Goal: Task Accomplishment & Management: Complete application form

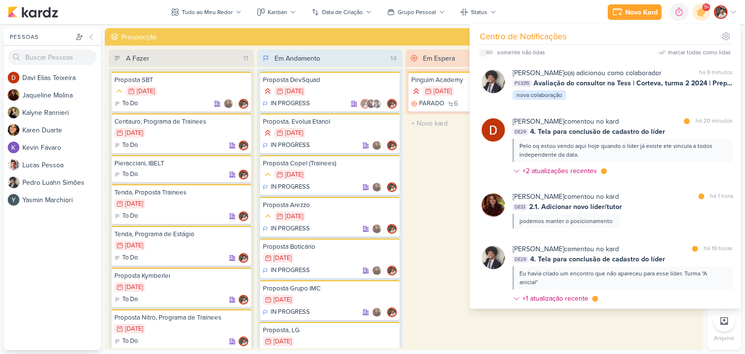
scroll to position [630, 0]
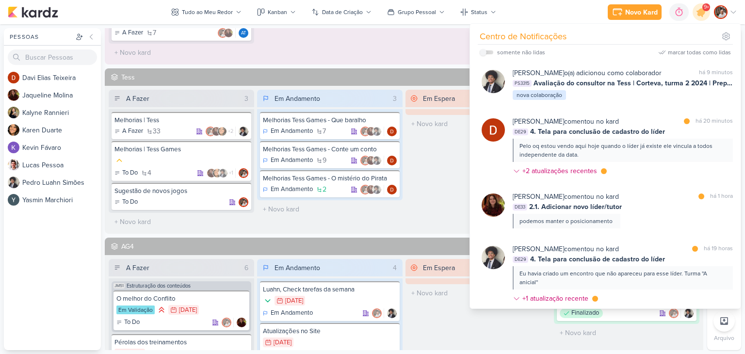
click at [41, 265] on div "D a v i E l i a s T e i x e i r a J a q u e l i n e M o l i n a K a l y n e R a…" at bounding box center [52, 209] width 97 height 281
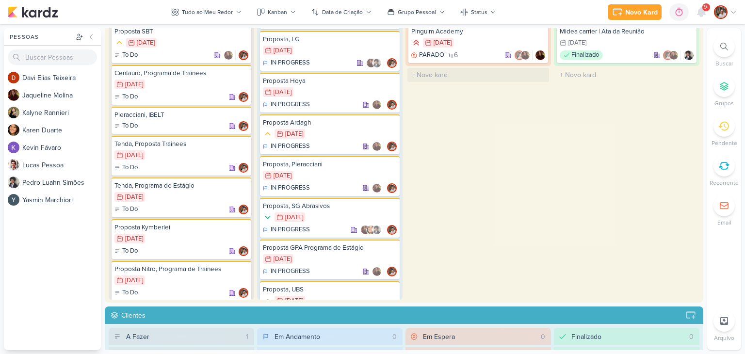
scroll to position [0, 0]
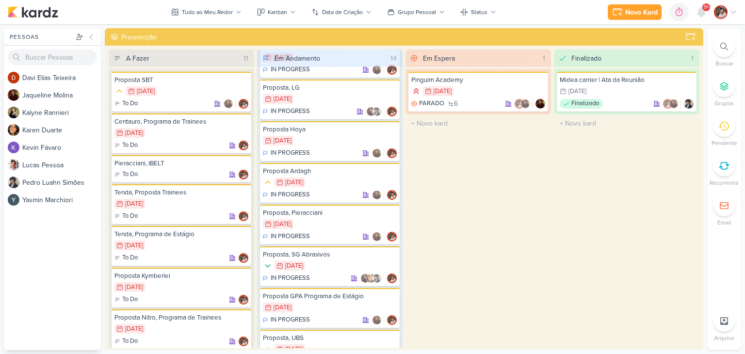
click at [723, 51] on div at bounding box center [723, 46] width 21 height 21
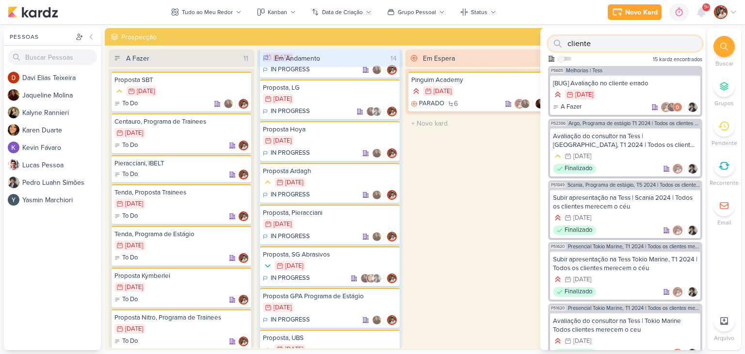
type input "cliente"
click at [468, 173] on div "Em Espera 1 [GEOGRAPHIC_DATA] 29/3 [DATE] PARADO 6" at bounding box center [477, 198] width 145 height 299
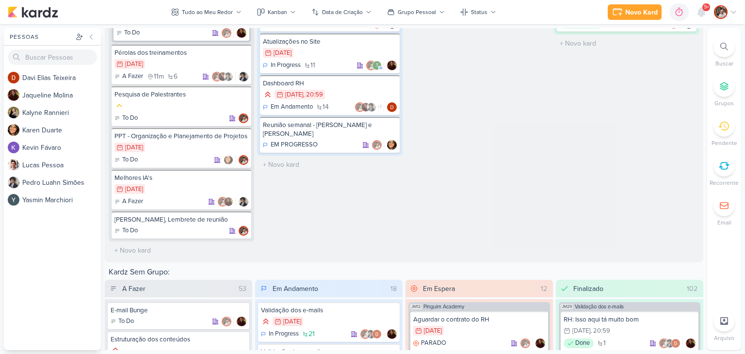
scroll to position [921, 0]
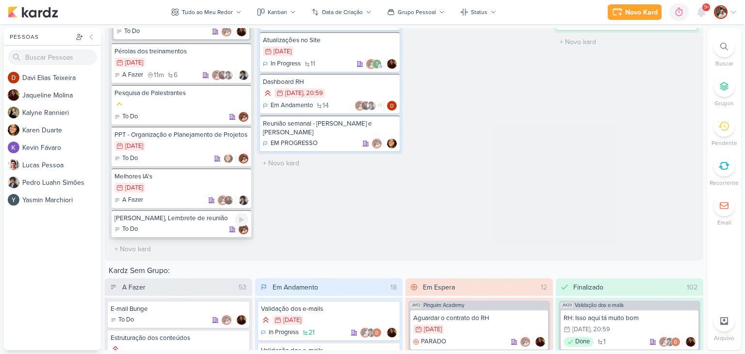
click at [171, 223] on div "[PERSON_NAME], Lembrete de reunião" at bounding box center [181, 218] width 134 height 9
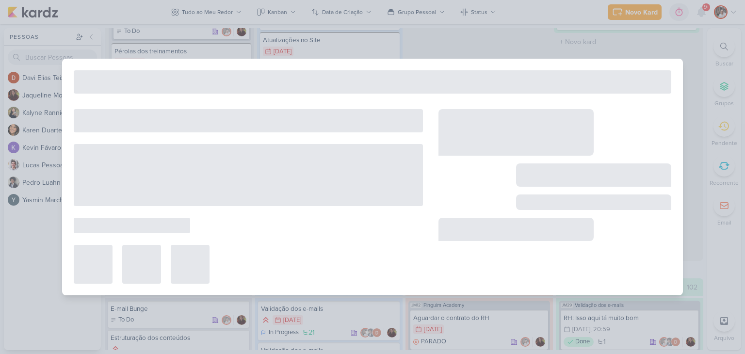
type input "[PERSON_NAME], Lembrete de reunião"
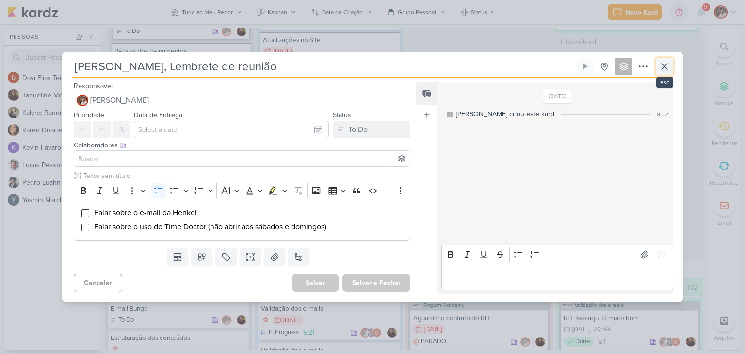
click at [660, 66] on icon at bounding box center [665, 67] width 12 height 12
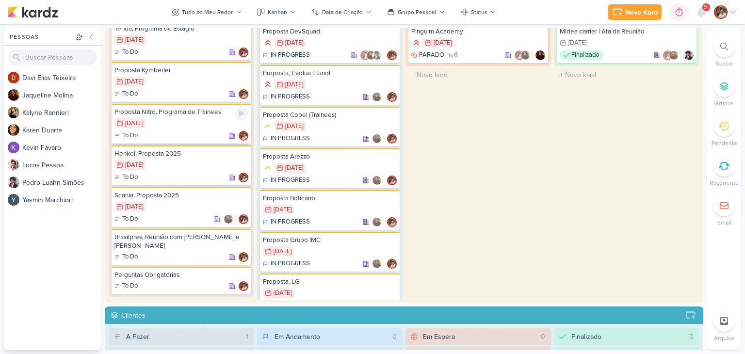
scroll to position [161, 0]
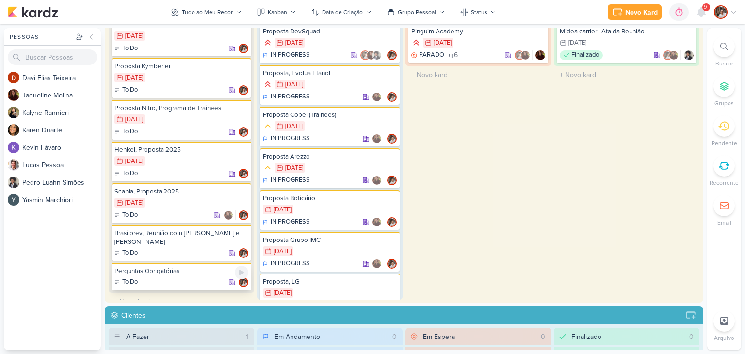
click at [190, 267] on div "Perguntas Obrigatórias" at bounding box center [181, 271] width 134 height 9
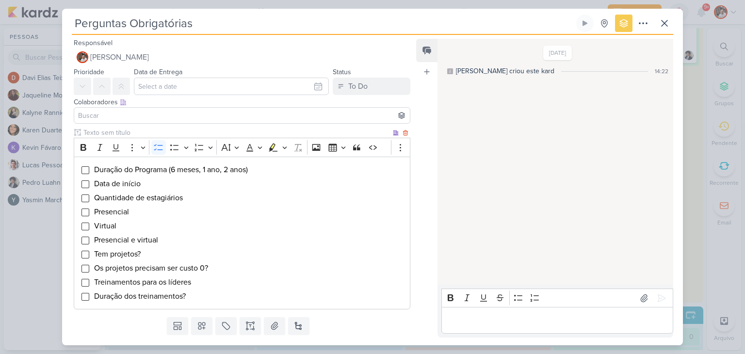
scroll to position [25, 0]
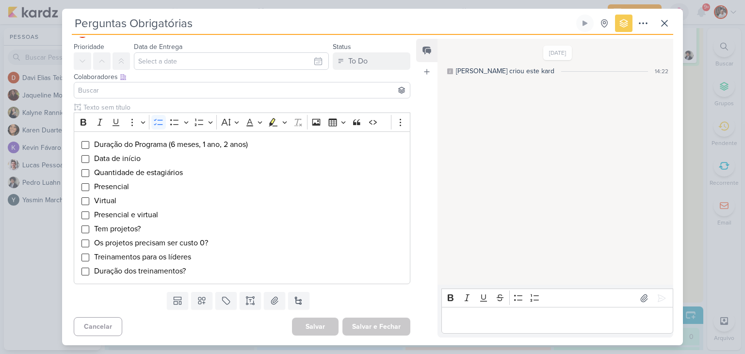
click at [137, 93] on input at bounding box center [242, 90] width 332 height 12
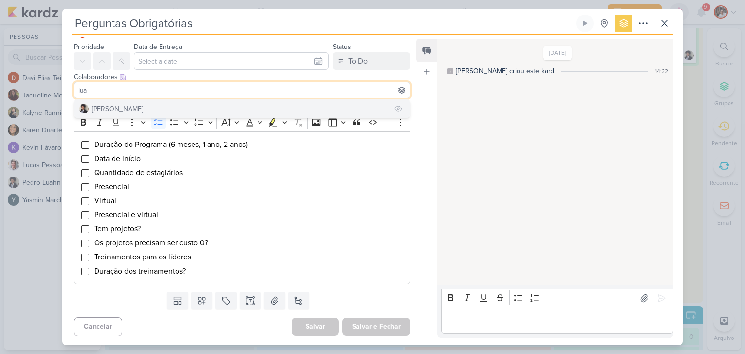
type input "lua"
click at [143, 108] on div "[PERSON_NAME]" at bounding box center [117, 109] width 51 height 10
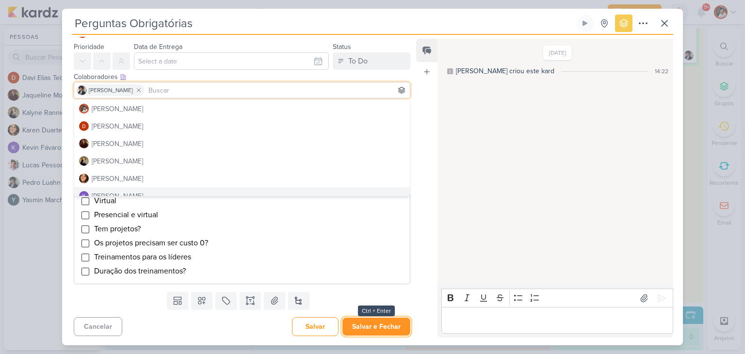
click at [380, 326] on button "Salvar e Fechar" at bounding box center [376, 327] width 68 height 18
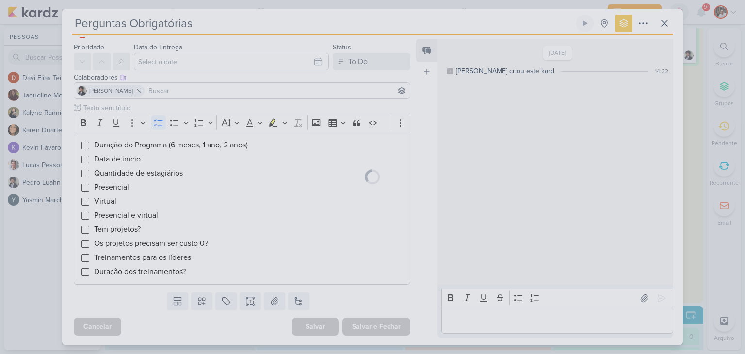
scroll to position [25, 0]
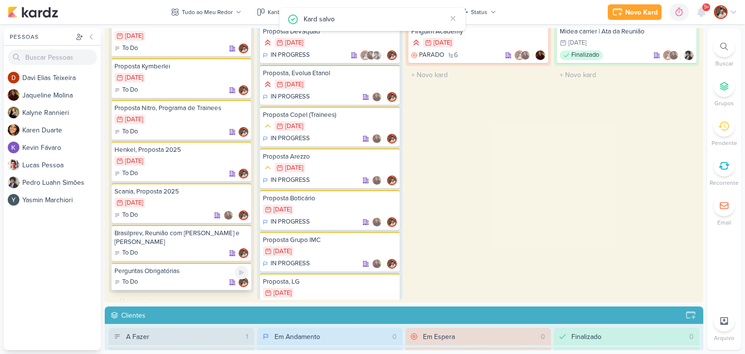
click at [194, 277] on div "To Do" at bounding box center [181, 282] width 134 height 10
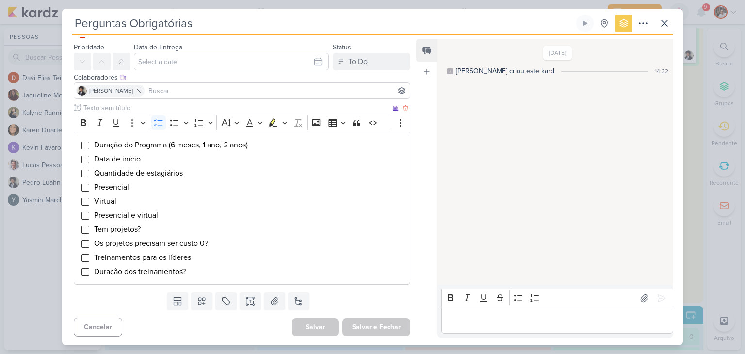
click at [164, 176] on span "Quantidade de estagiários" at bounding box center [138, 173] width 89 height 10
click at [163, 229] on li "Tem projetos?" at bounding box center [249, 230] width 311 height 12
click at [223, 242] on li "Os projetos precisam ser custo 0?" at bounding box center [249, 244] width 311 height 12
click at [208, 257] on li "Treinamentos para os líderes" at bounding box center [249, 258] width 311 height 12
click at [205, 270] on li "Duração dos treinamentos?" at bounding box center [249, 272] width 311 height 12
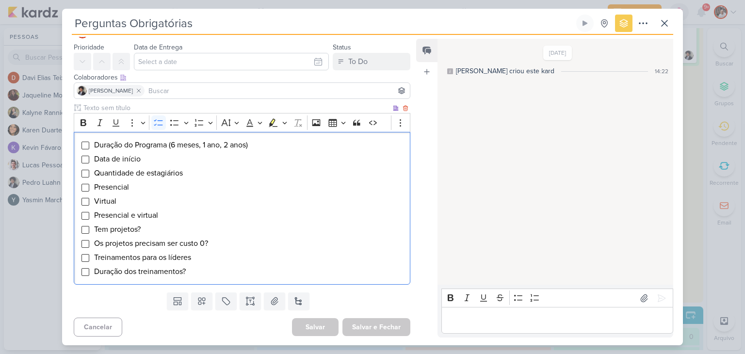
click at [186, 271] on span "Duração dos treinamentos?" at bounding box center [140, 272] width 92 height 10
click at [156, 187] on li "Presencial" at bounding box center [249, 187] width 311 height 12
click at [82, 187] on input "Editor editing area: main" at bounding box center [85, 188] width 8 height 8
click at [87, 200] on input "Editor editing area: main" at bounding box center [85, 202] width 8 height 8
click at [83, 189] on input "Editor editing area: main" at bounding box center [85, 188] width 8 height 8
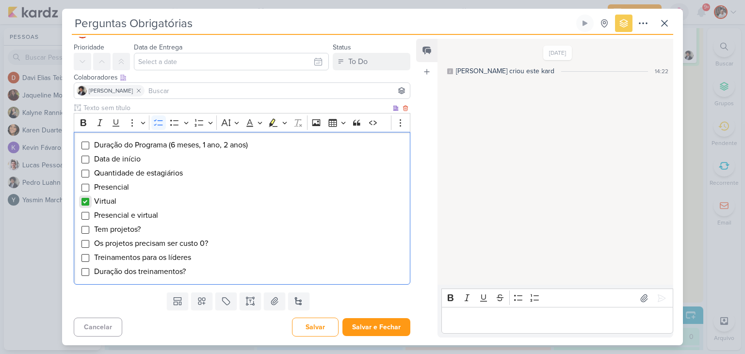
click at [83, 199] on input "Editor editing area: main" at bounding box center [85, 202] width 8 height 8
click at [145, 186] on li "Presencial" at bounding box center [249, 187] width 311 height 12
drag, startPoint x: 119, startPoint y: 202, endPoint x: 94, endPoint y: 198, distance: 25.5
click at [95, 199] on li "Virtual" at bounding box center [249, 201] width 311 height 12
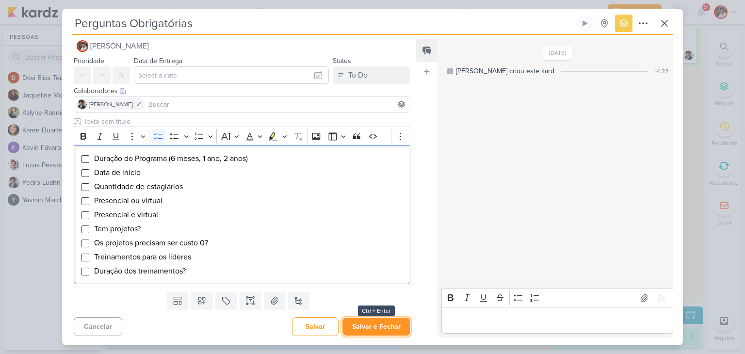
click at [380, 326] on button "Salvar e Fechar" at bounding box center [376, 327] width 68 height 18
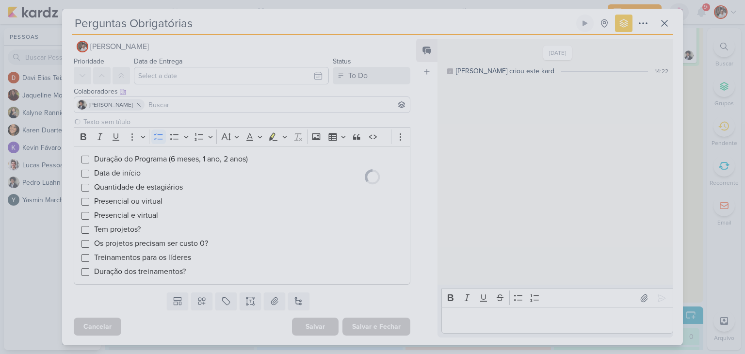
scroll to position [10, 0]
